Goal: Task Accomplishment & Management: Use online tool/utility

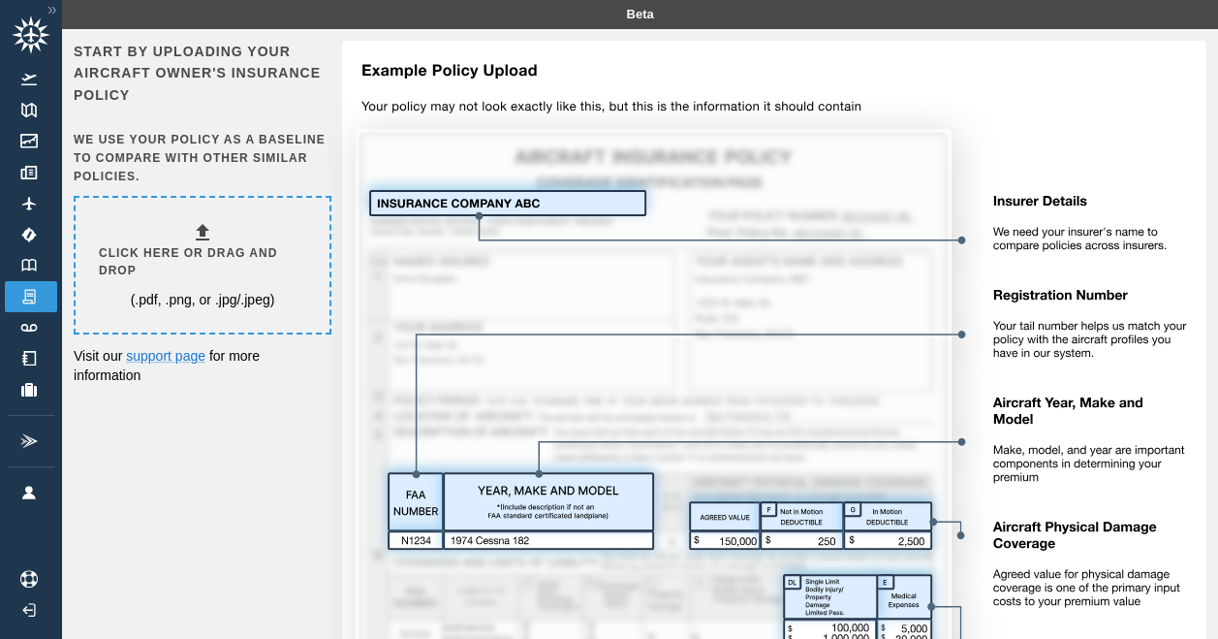
click at [576, 502] on img at bounding box center [767, 494] width 879 height 906
click at [212, 290] on p "(.pdf, .png, or .jpg/.jpeg)" at bounding box center [203, 299] width 144 height 19
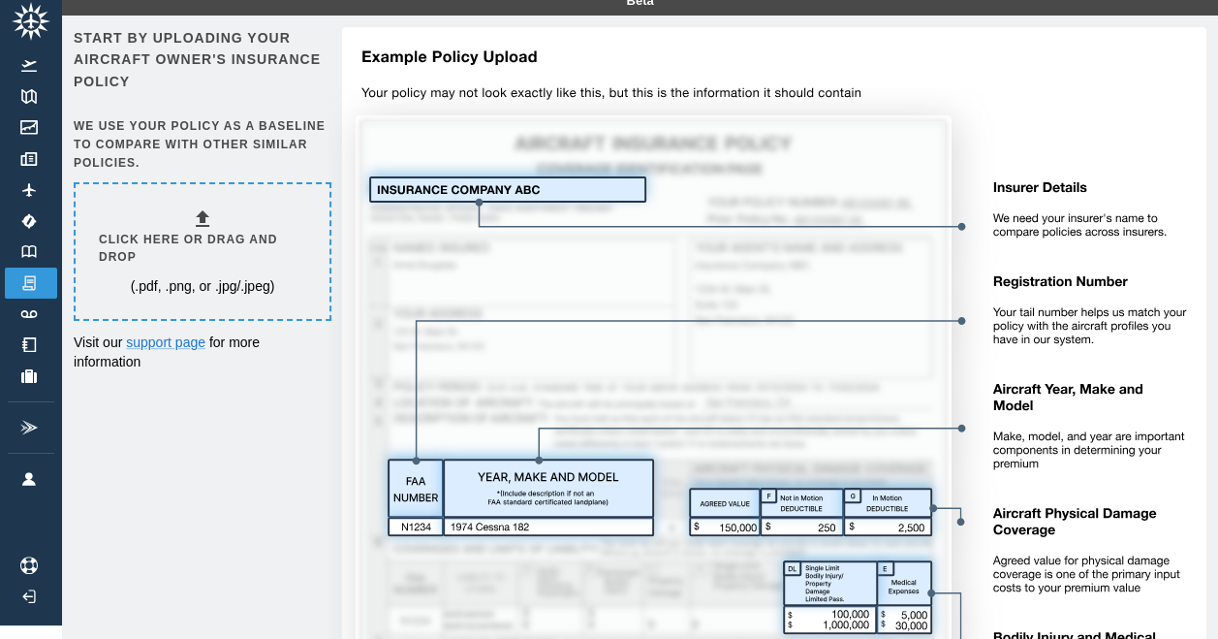
scroll to position [0, 15]
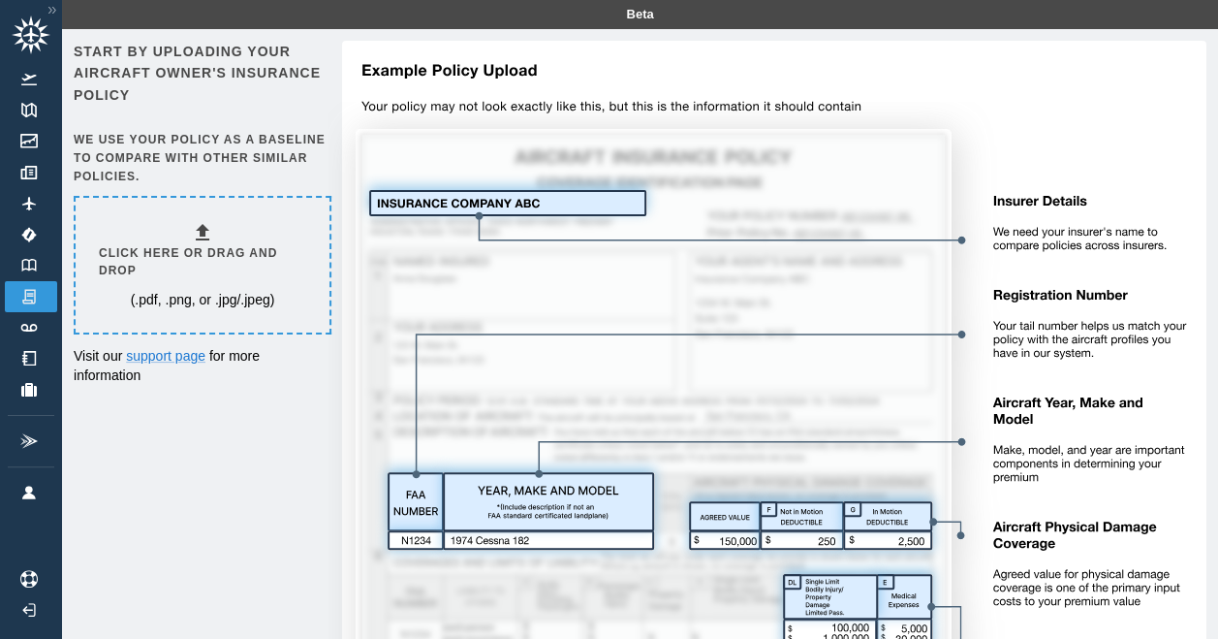
click at [194, 236] on icon at bounding box center [202, 232] width 23 height 23
click at [204, 263] on div "Click here or drag and drop (.pdf, .png, or .jpg/.jpeg)" at bounding box center [202, 265] width 207 height 89
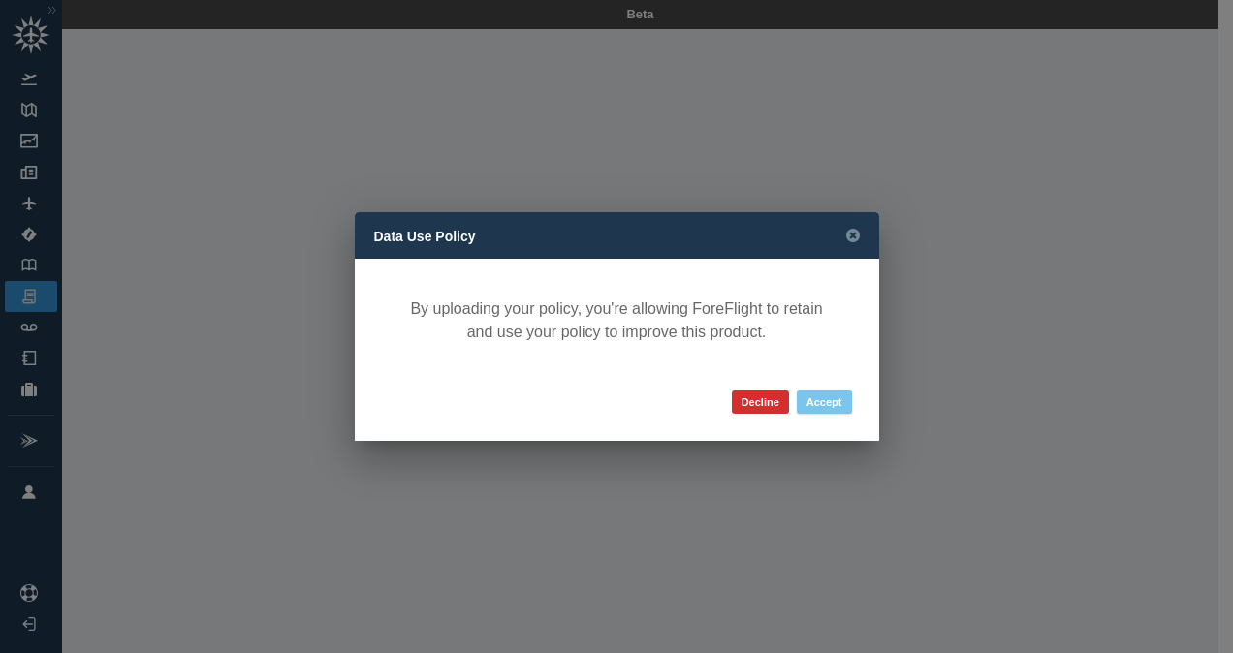
click at [820, 404] on button "Accept" at bounding box center [823, 401] width 55 height 23
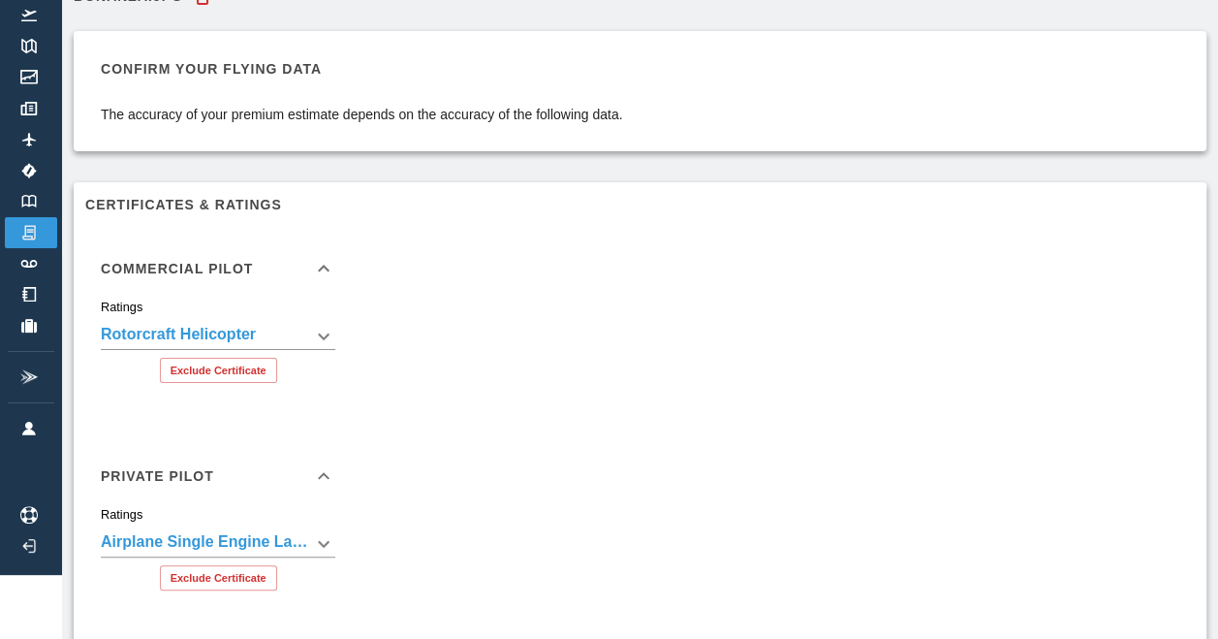
scroll to position [65, 0]
click at [320, 264] on icon at bounding box center [323, 267] width 23 height 23
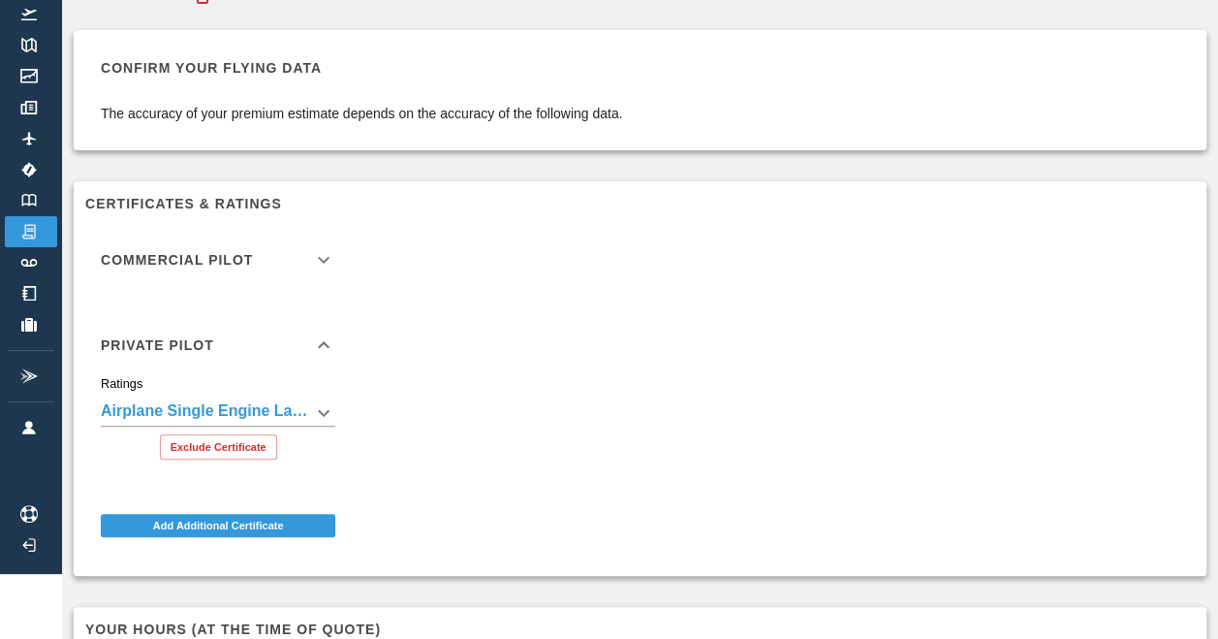
click at [320, 264] on icon at bounding box center [323, 259] width 23 height 23
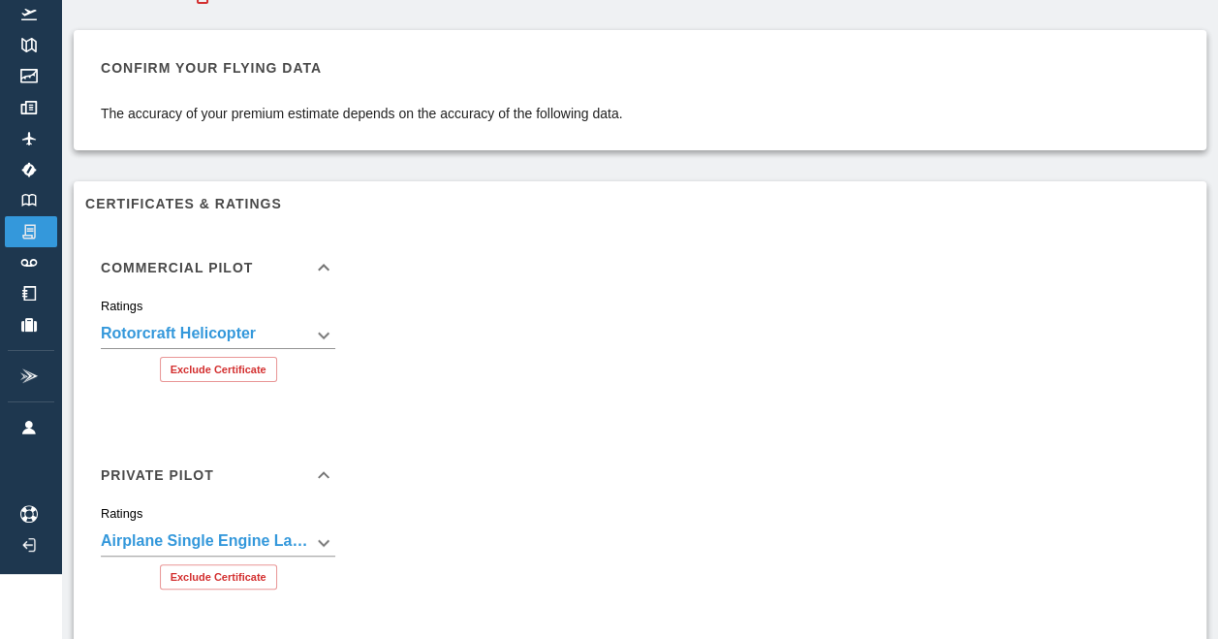
click at [337, 331] on body "**********" at bounding box center [609, 254] width 1218 height 639
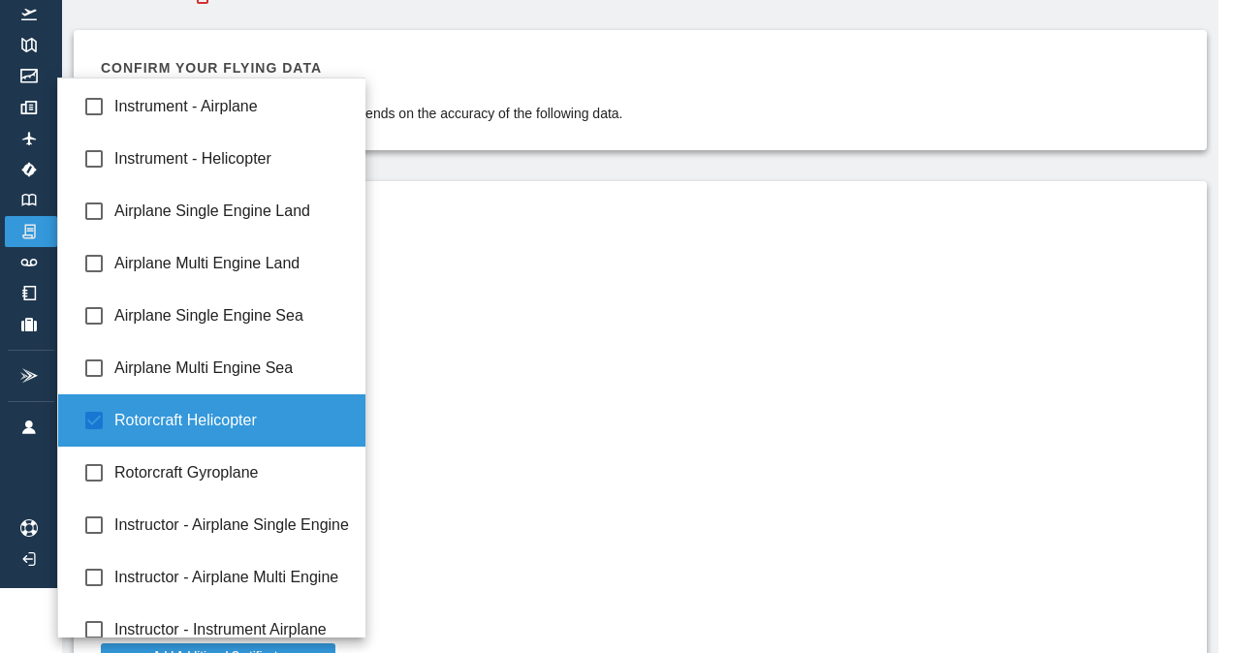
click at [484, 343] on div at bounding box center [616, 326] width 1233 height 653
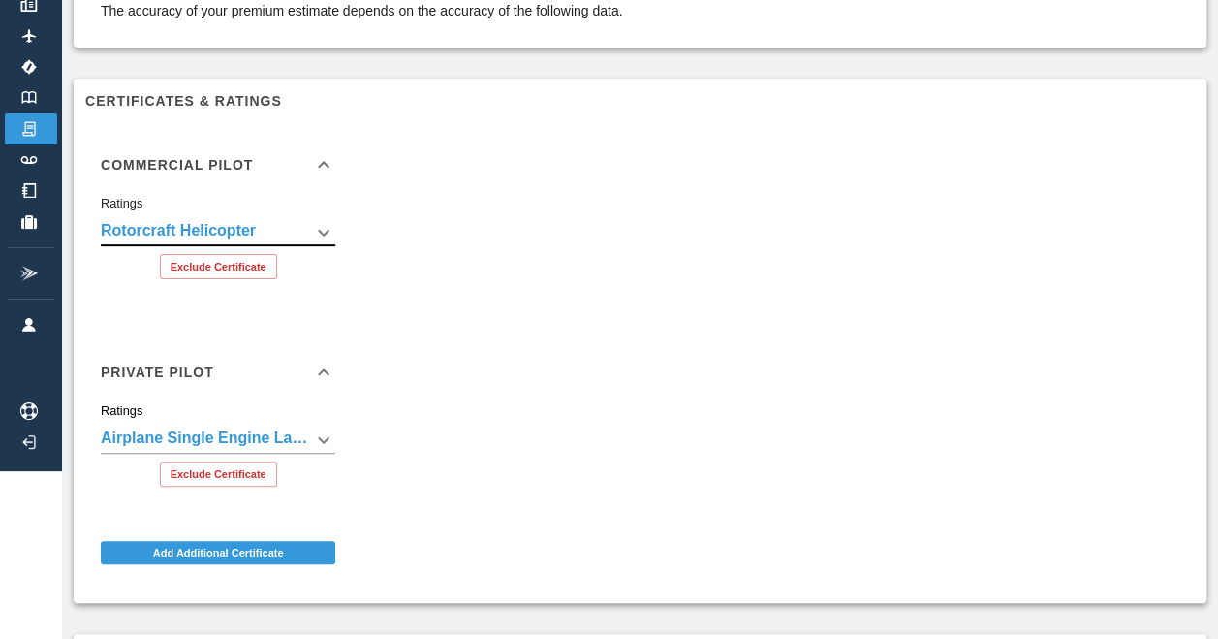
scroll to position [178, 0]
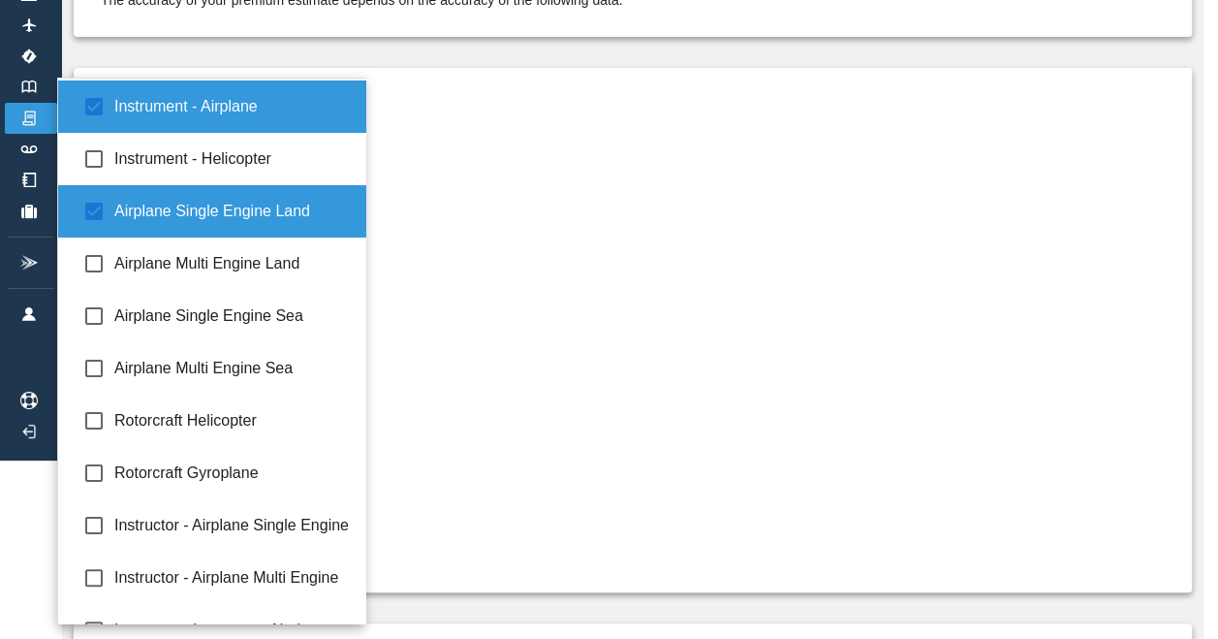
click at [324, 426] on body "**********" at bounding box center [609, 141] width 1218 height 639
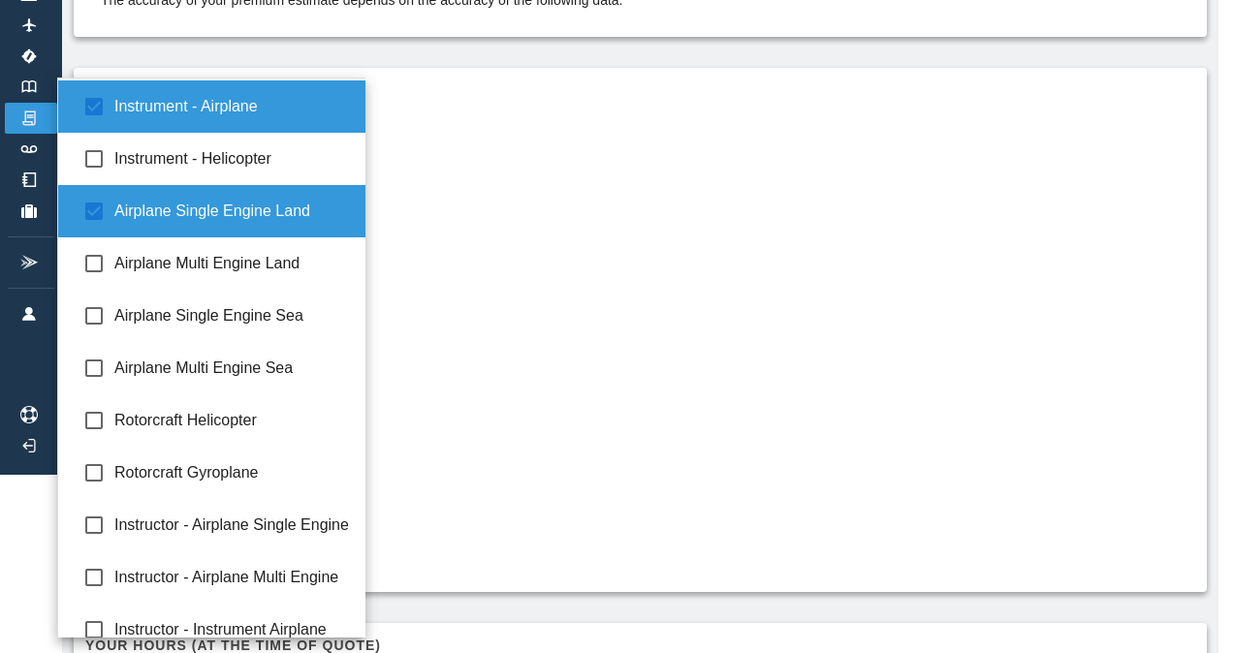
click at [472, 226] on div at bounding box center [616, 326] width 1233 height 653
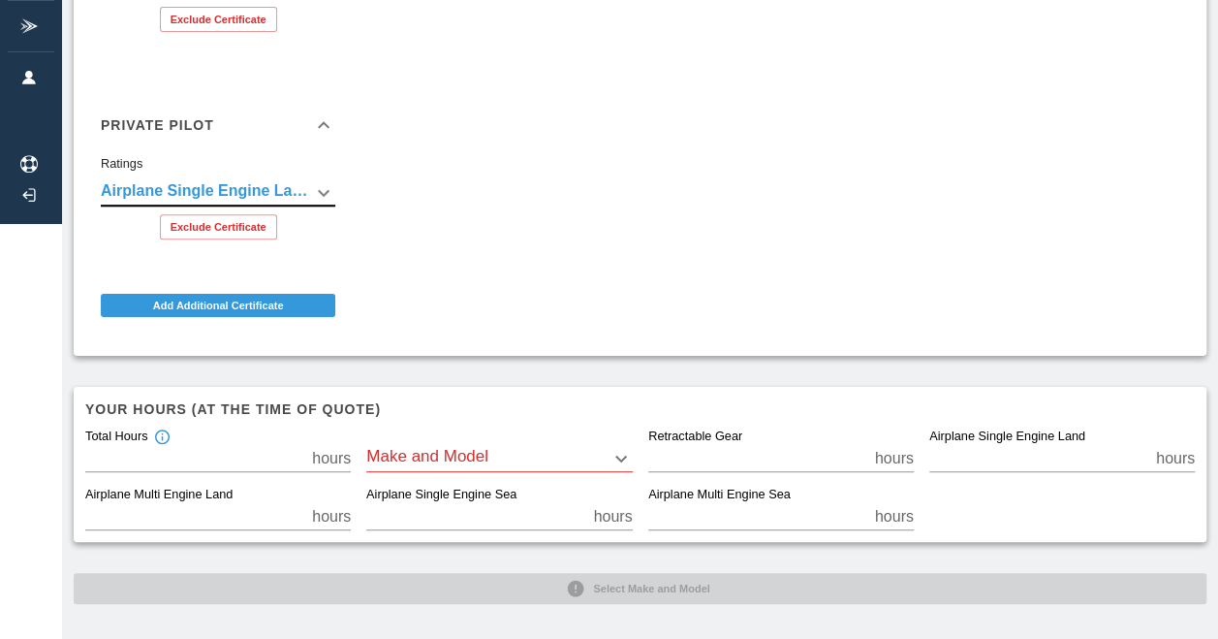
scroll to position [420, 0]
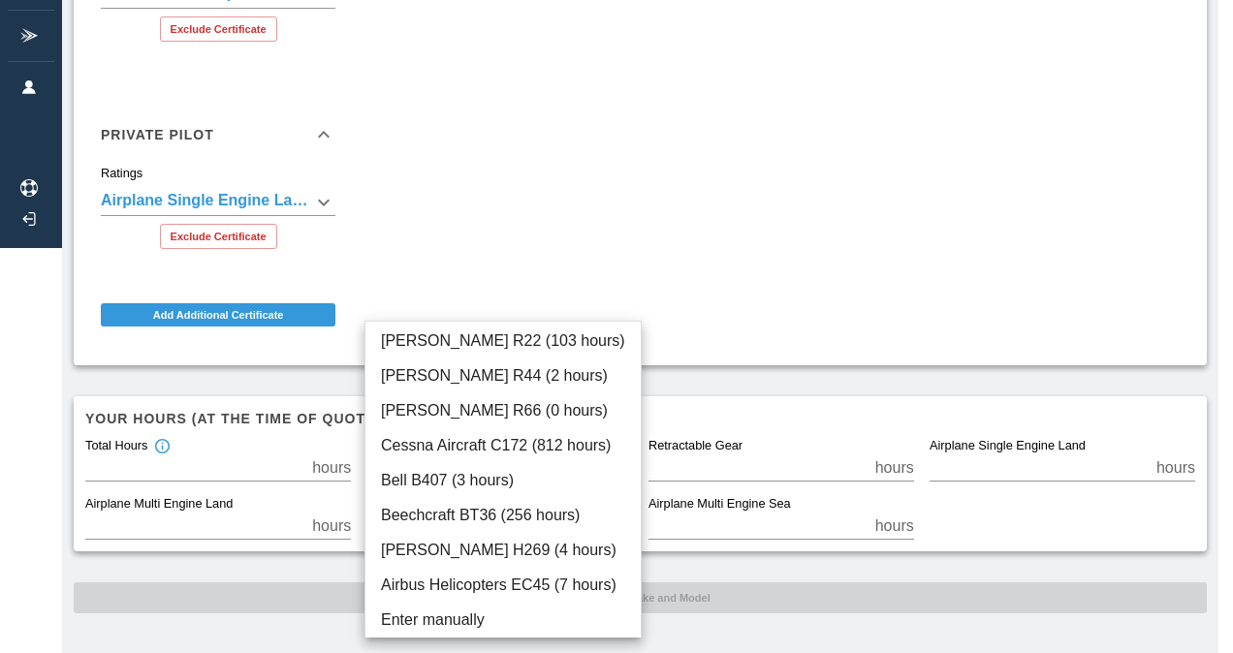
click at [649, 221] on div at bounding box center [616, 326] width 1233 height 653
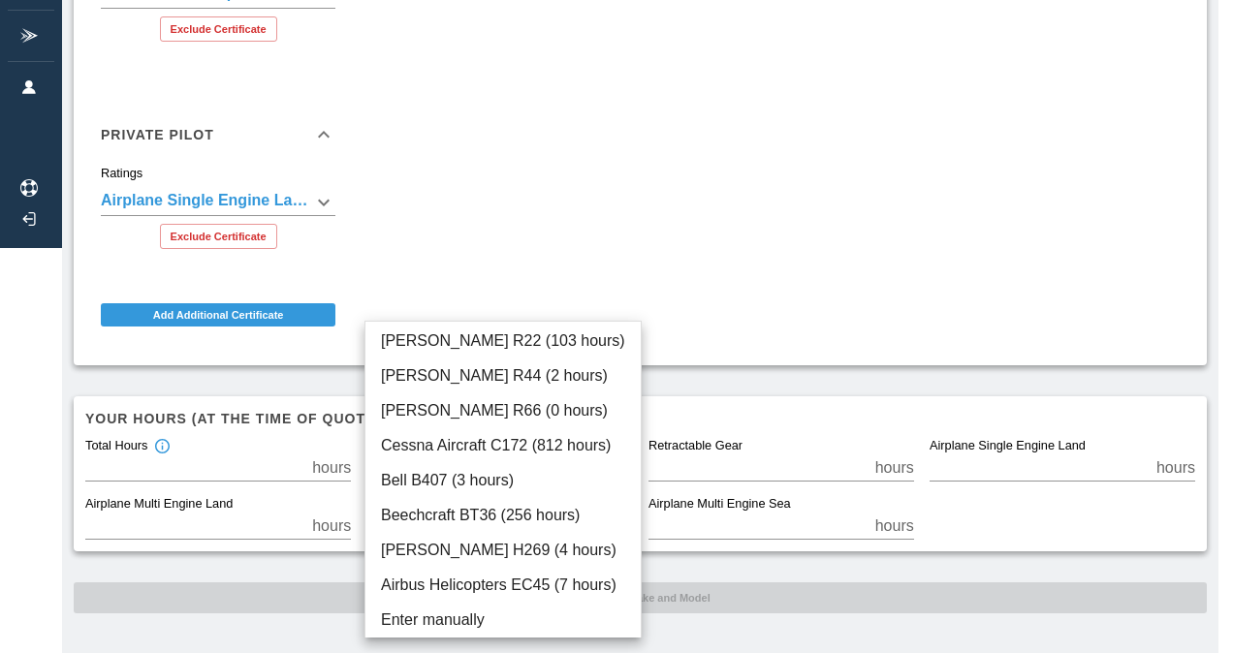
click at [782, 304] on div at bounding box center [616, 326] width 1233 height 653
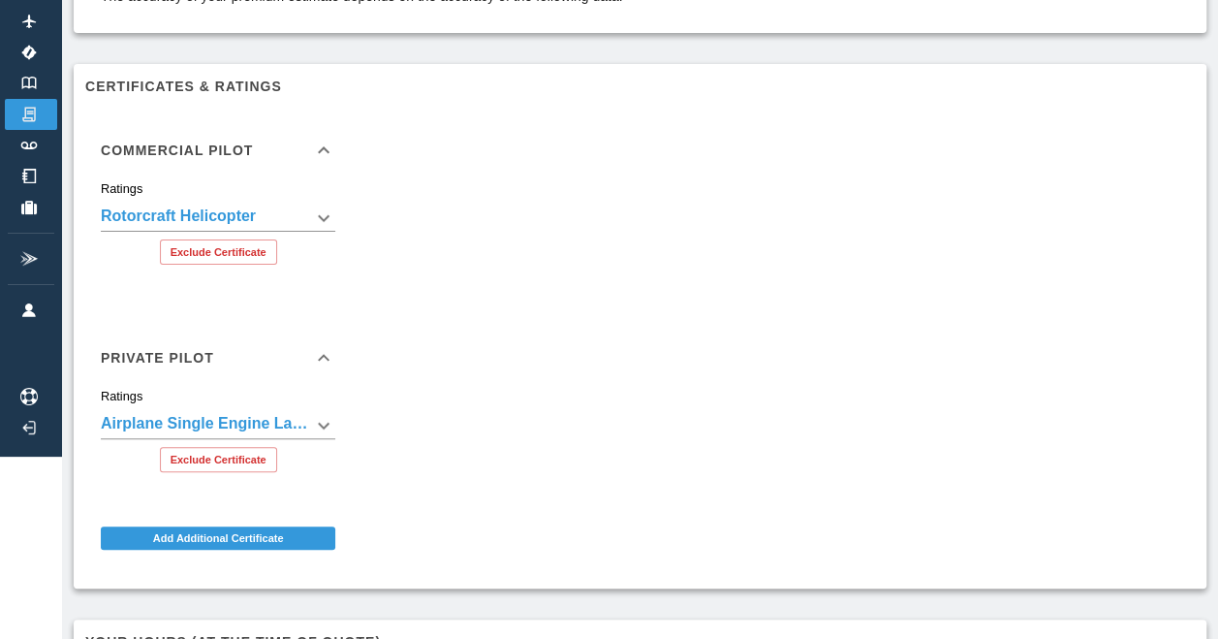
scroll to position [0, 0]
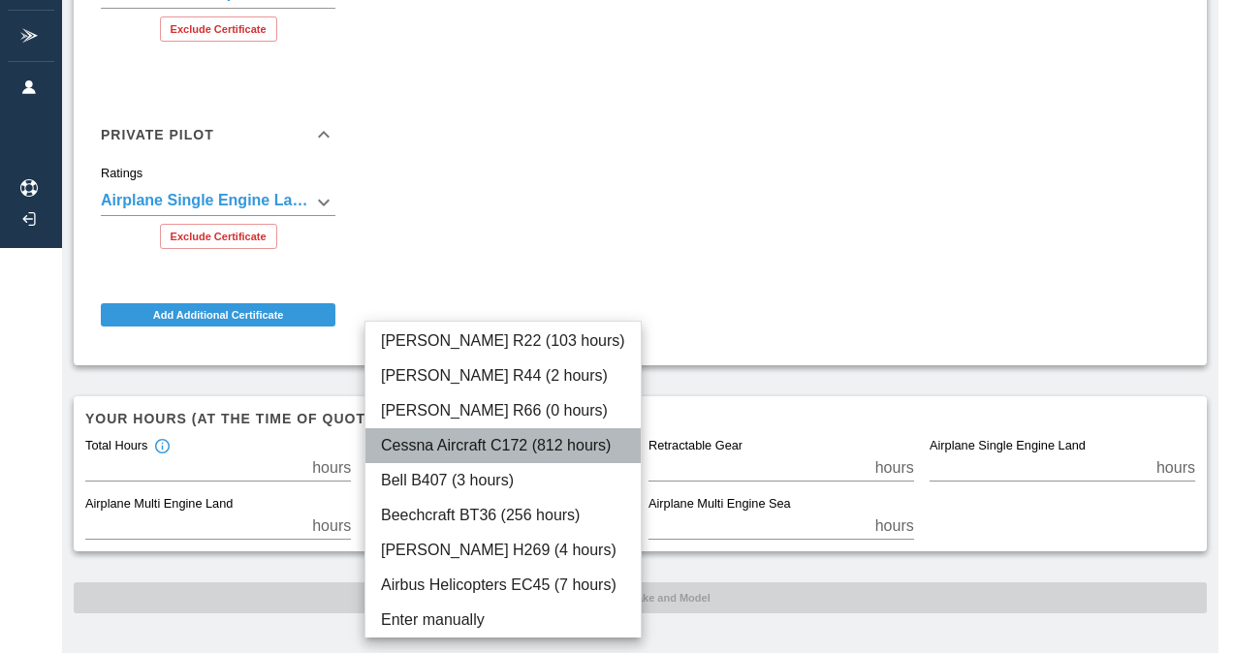
click at [545, 449] on li "Cessna Aircraft C172 (812 hours)" at bounding box center [502, 445] width 275 height 35
type input "****"
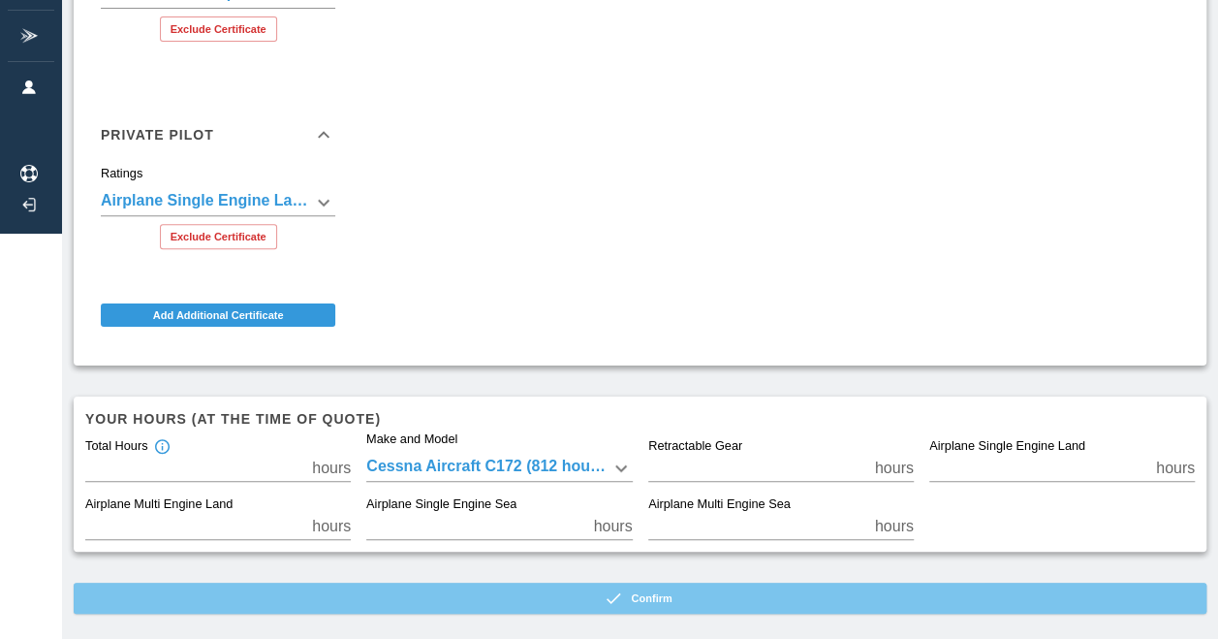
click at [607, 593] on button "Confirm" at bounding box center [640, 597] width 1133 height 31
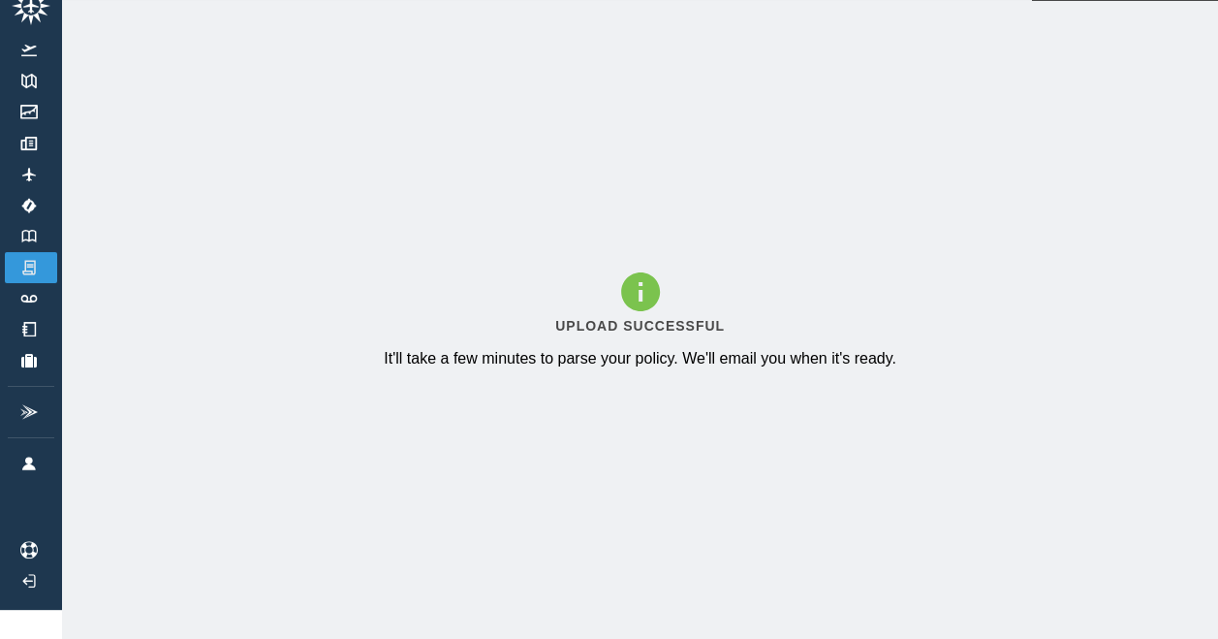
click at [660, 282] on icon at bounding box center [640, 291] width 39 height 39
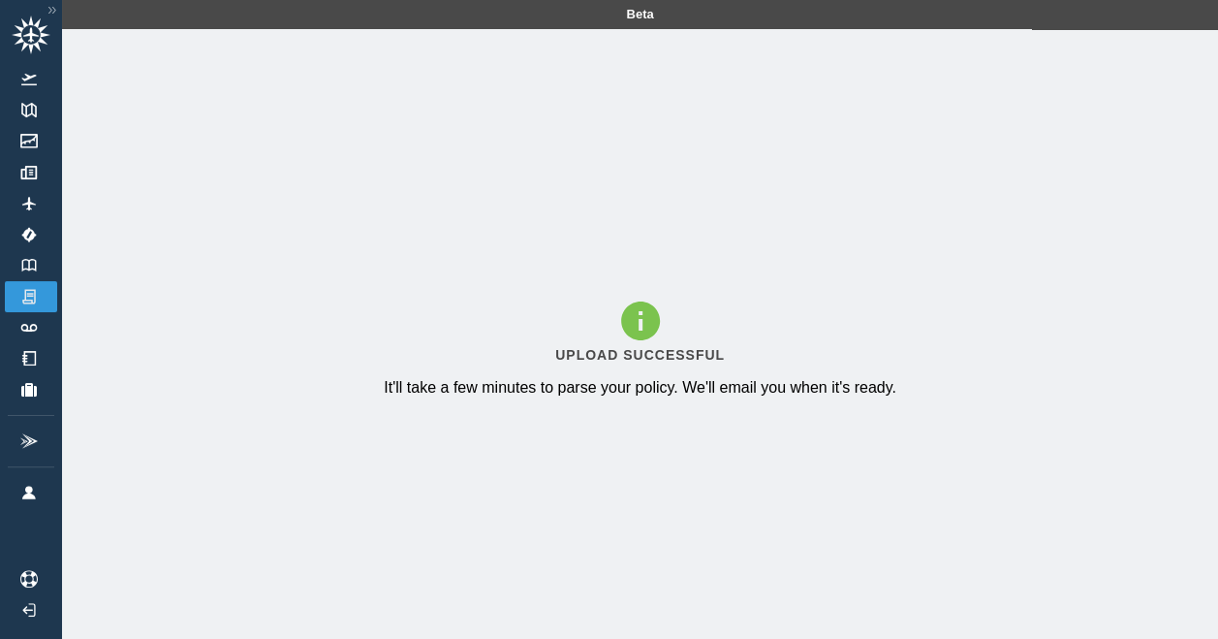
click at [466, 236] on div "Upload Successful It'll take a few minutes to parse your policy. We'll email yo…" at bounding box center [640, 348] width 1156 height 639
click at [23, 274] on link "Logbook" at bounding box center [31, 265] width 52 height 31
